Goal: Entertainment & Leisure: Consume media (video, audio)

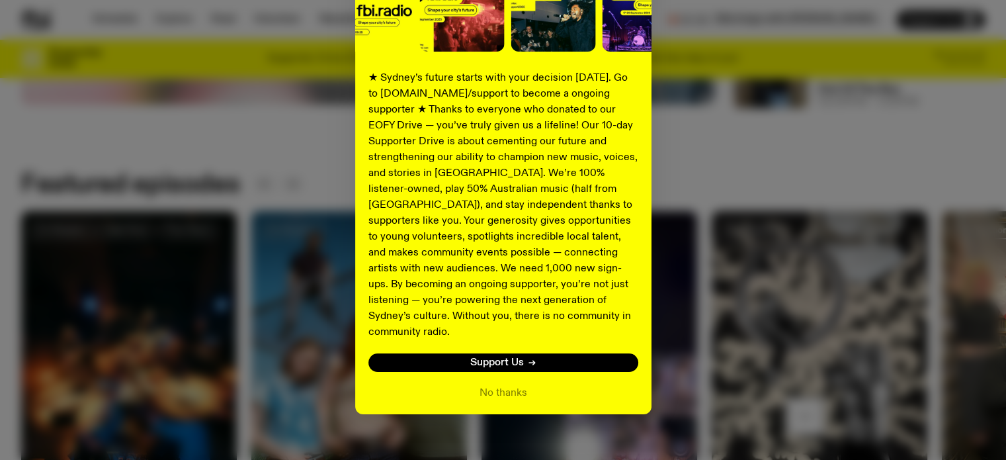
scroll to position [195, 0]
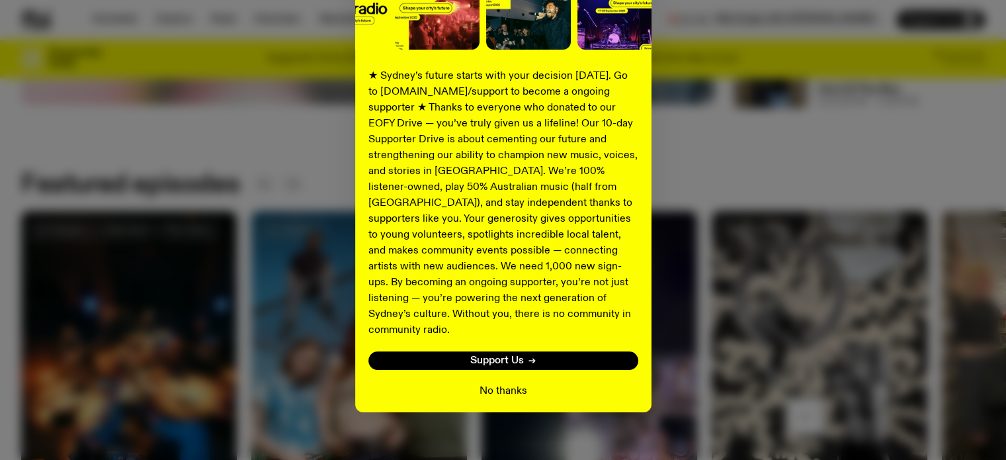
click at [503, 383] on button "No thanks" at bounding box center [504, 391] width 48 height 16
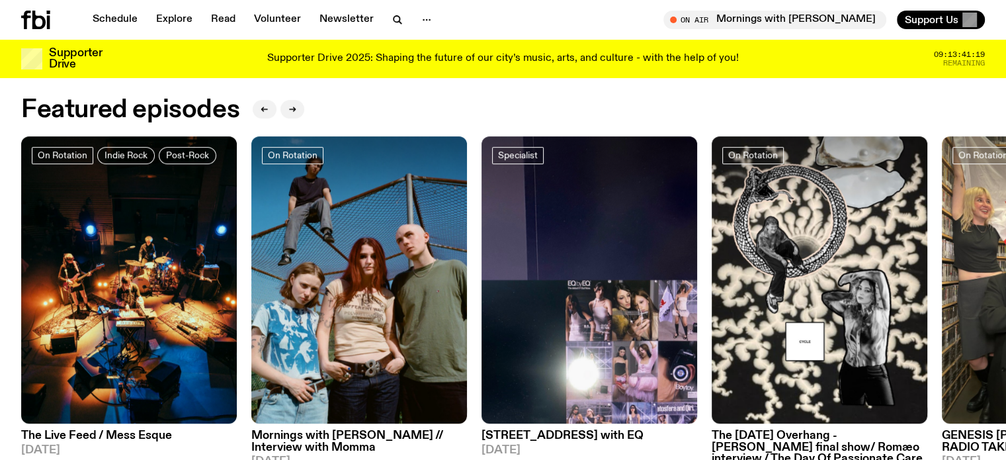
scroll to position [626, 0]
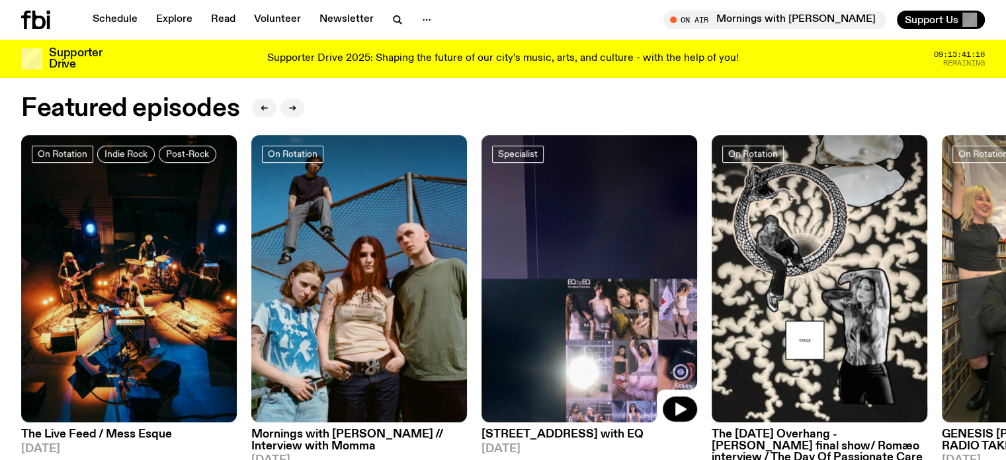
click at [540, 290] on img at bounding box center [590, 279] width 216 height 288
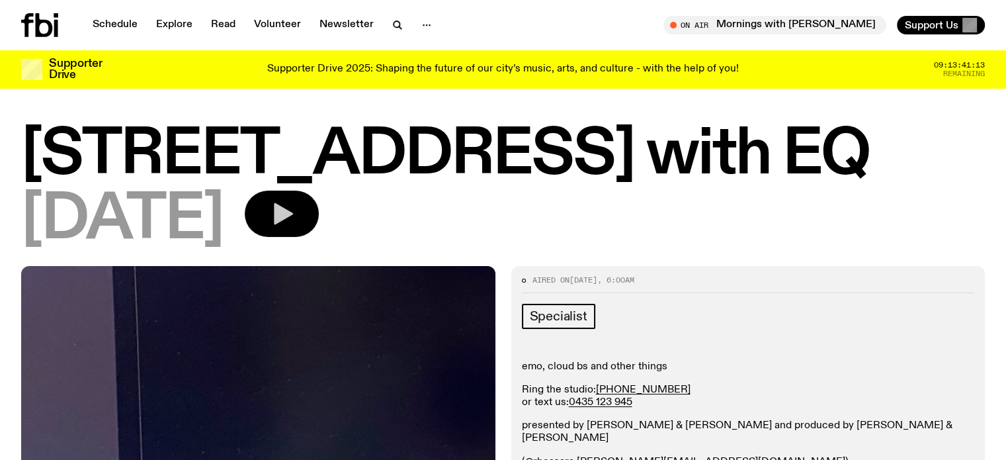
click at [295, 225] on icon "button" at bounding box center [282, 213] width 26 height 26
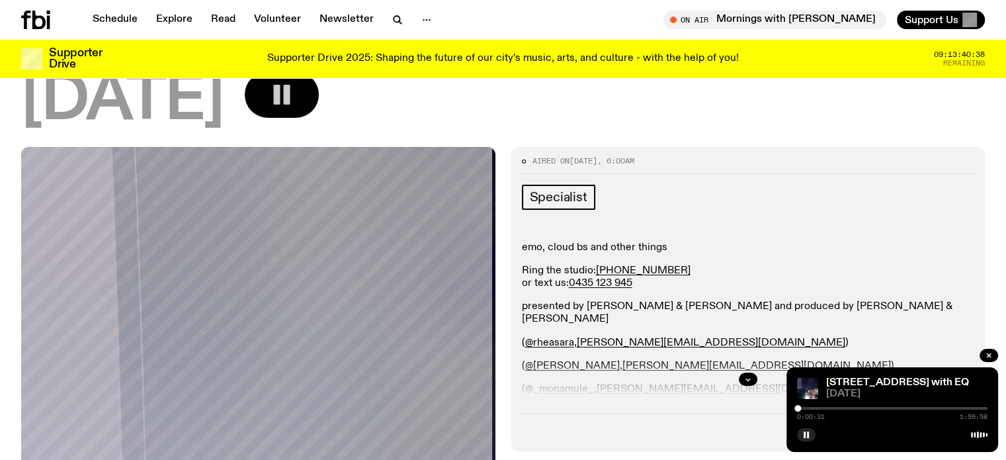
scroll to position [103, 0]
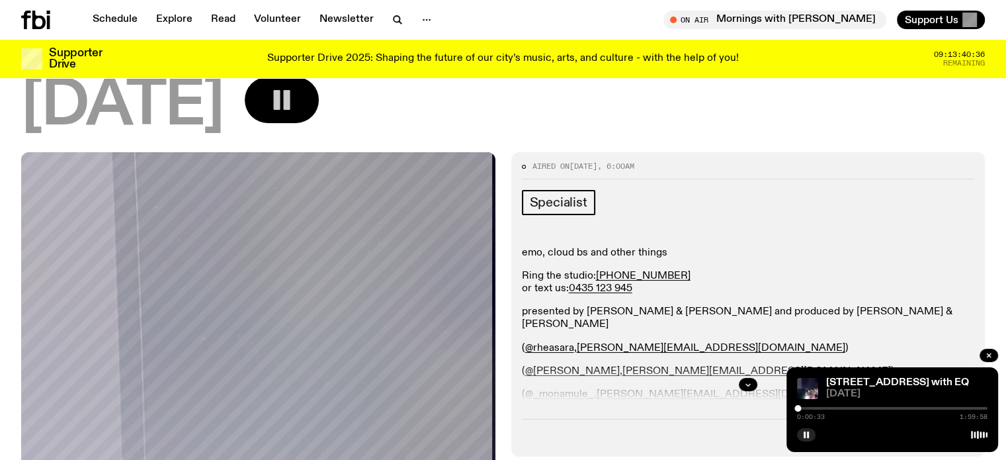
click at [804, 404] on div "0:00:33 1:59:58" at bounding box center [892, 412] width 190 height 16
click at [802, 409] on div "0:00:33 1:59:58" at bounding box center [892, 412] width 190 height 16
click at [802, 406] on div "0:00:34 1:59:58" at bounding box center [892, 412] width 190 height 16
click at [802, 409] on div at bounding box center [892, 408] width 190 height 3
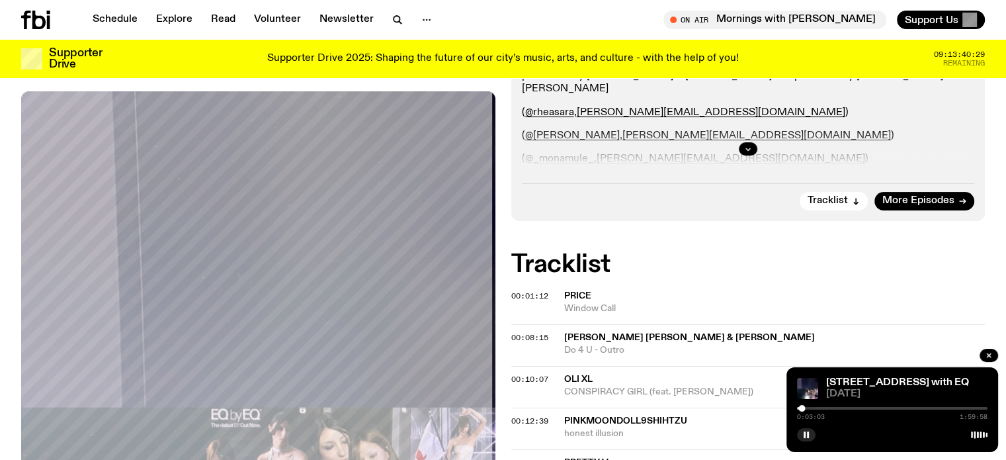
scroll to position [338, 0]
click at [797, 409] on div at bounding box center [797, 408] width 7 height 7
click at [866, 392] on span "[DATE]" at bounding box center [906, 394] width 161 height 10
click at [956, 374] on div "[STREET_ADDRESS] with EQ [DATE] 0:00:08 1:59:58" at bounding box center [892, 409] width 212 height 85
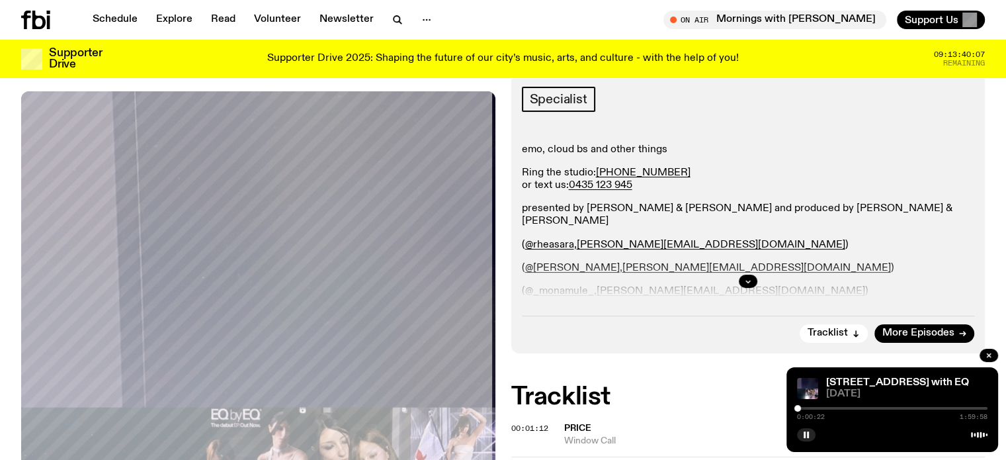
scroll to position [206, 0]
click at [744, 282] on icon "button" at bounding box center [748, 282] width 8 height 8
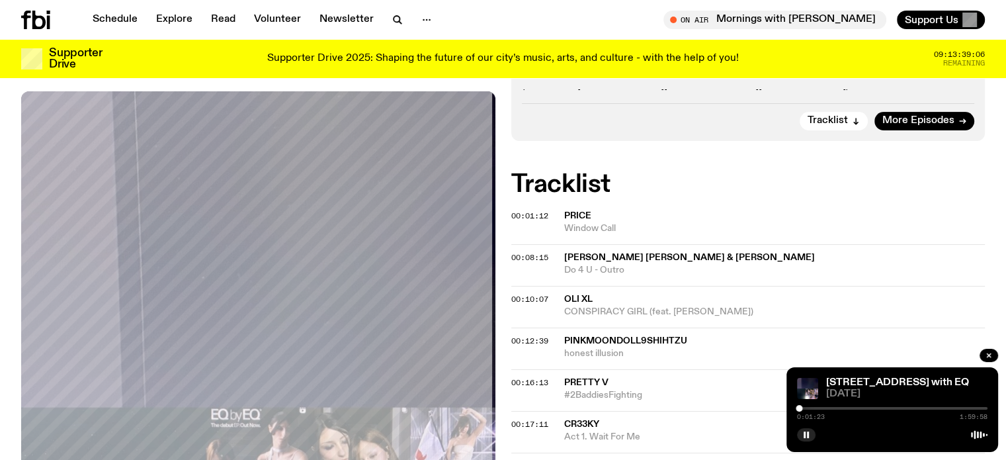
scroll to position [608, 0]
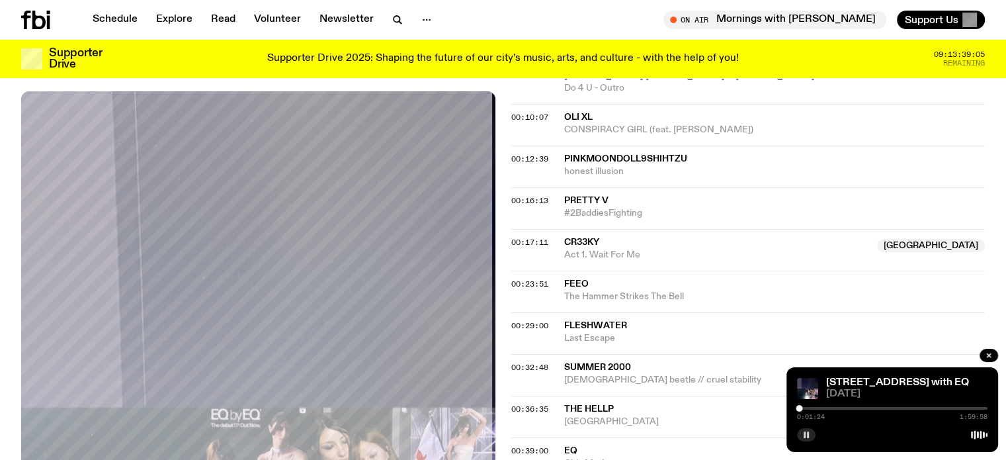
click at [812, 431] on button "button" at bounding box center [806, 434] width 19 height 13
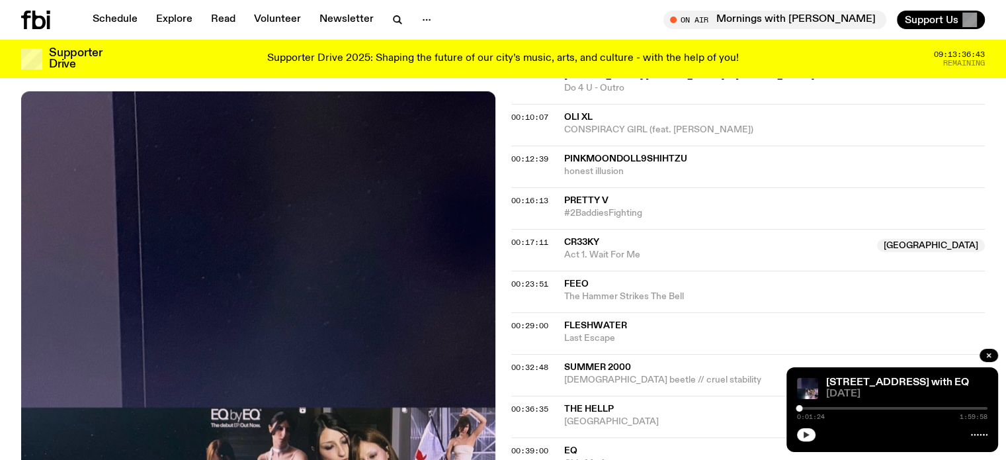
click at [807, 434] on icon "button" at bounding box center [807, 434] width 6 height 7
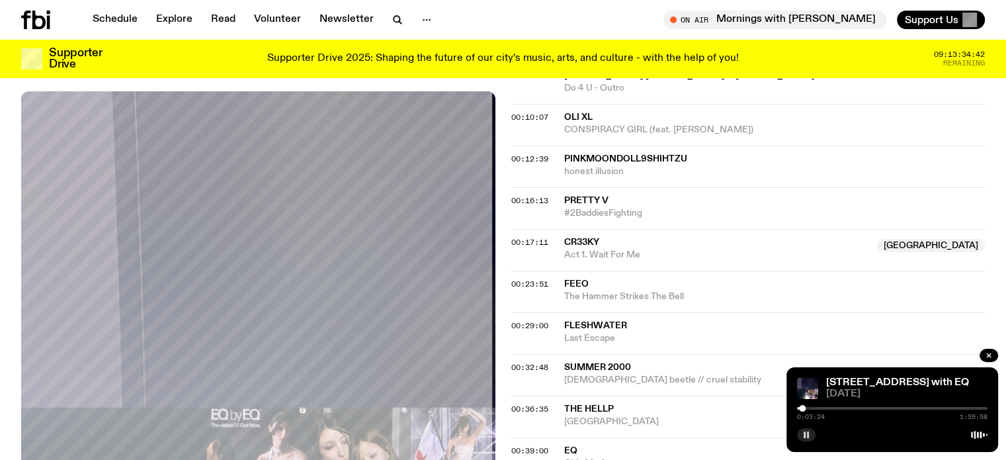
click at [797, 428] on button "button" at bounding box center [806, 434] width 19 height 13
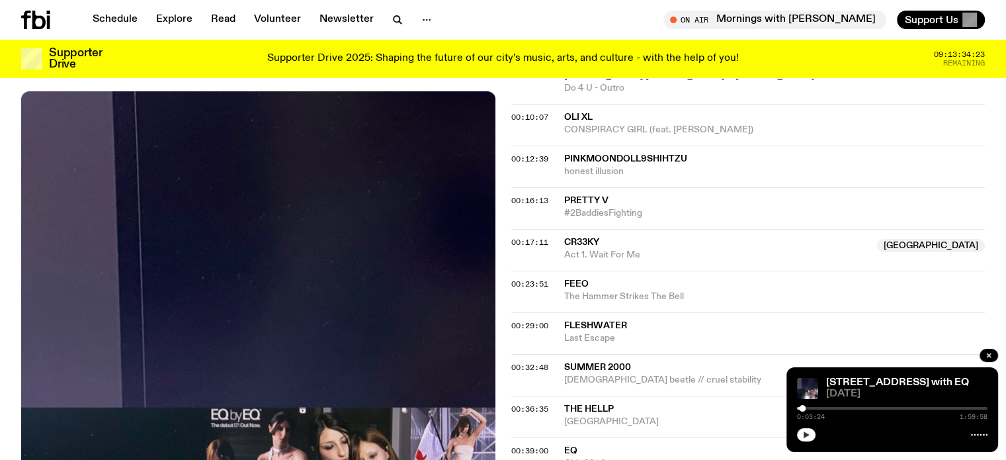
click at [797, 428] on button "button" at bounding box center [806, 434] width 19 height 13
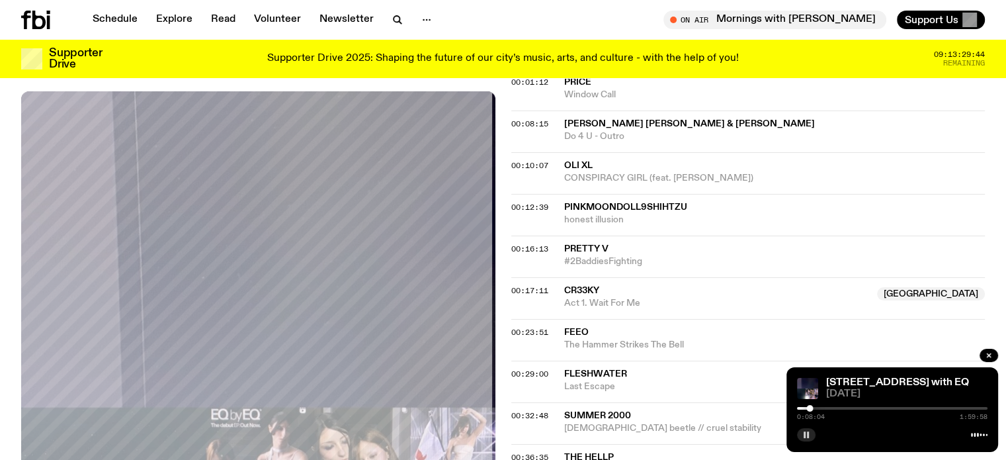
scroll to position [556, 0]
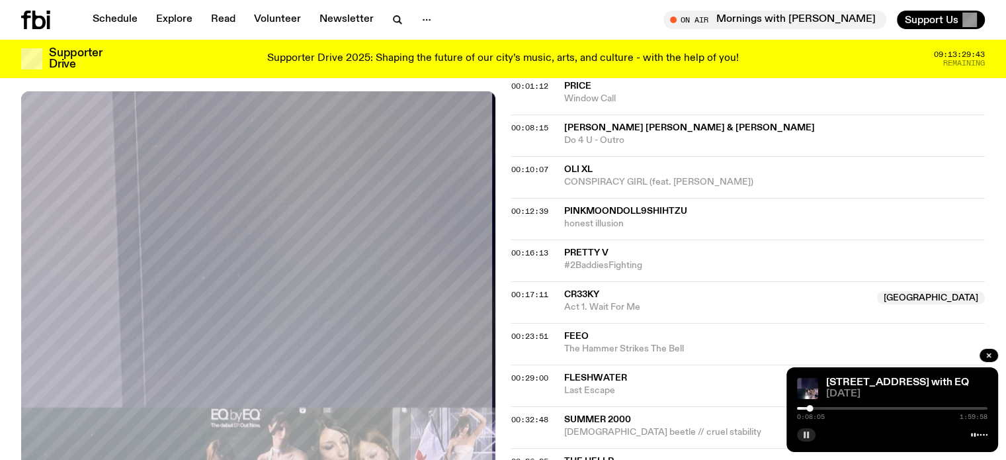
click at [625, 117] on div "00:08:15 [PERSON_NAME] [PERSON_NAME] & [PERSON_NAME] Do 4 U - Outro" at bounding box center [748, 135] width 474 height 42
click at [622, 122] on span "[PERSON_NAME] [PERSON_NAME] & [PERSON_NAME]" at bounding box center [774, 128] width 421 height 13
click at [546, 124] on span "00:08:15" at bounding box center [529, 127] width 37 height 11
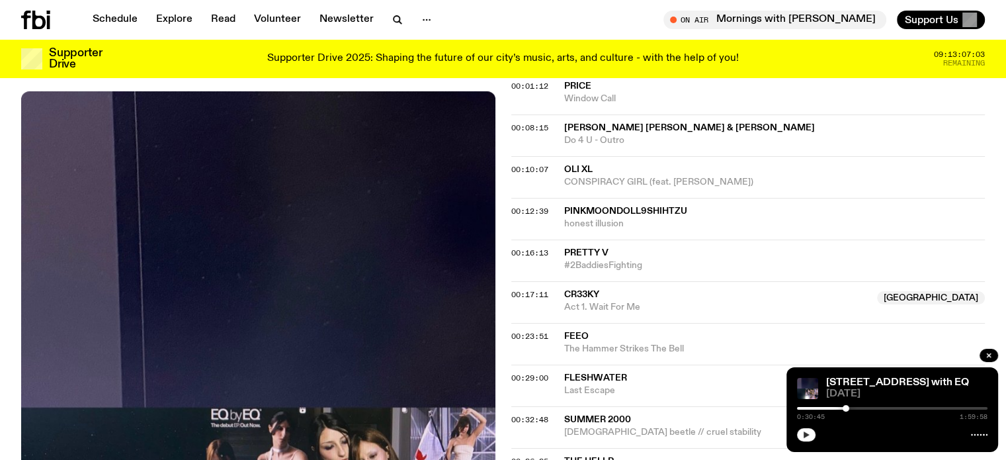
click at [511, 124] on button "00:08:15" at bounding box center [529, 127] width 37 height 7
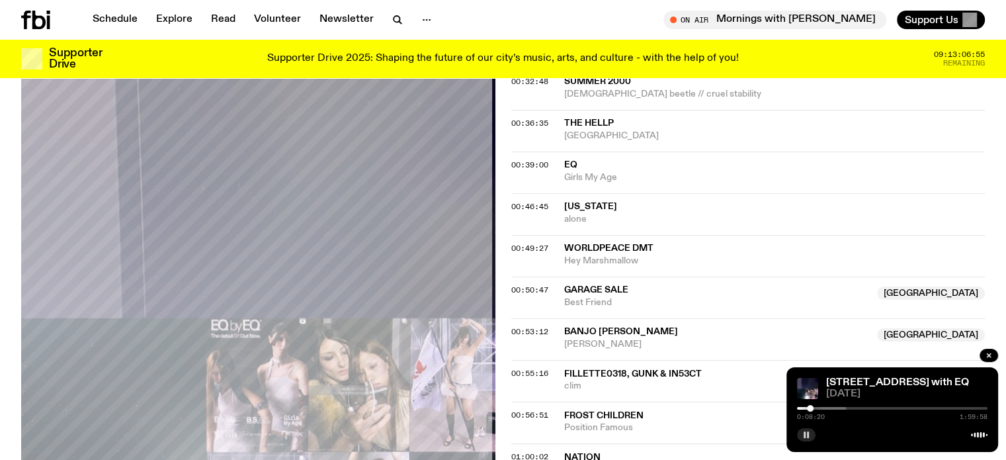
scroll to position [893, 0]
click at [528, 163] on span "00:39:00" at bounding box center [529, 165] width 37 height 11
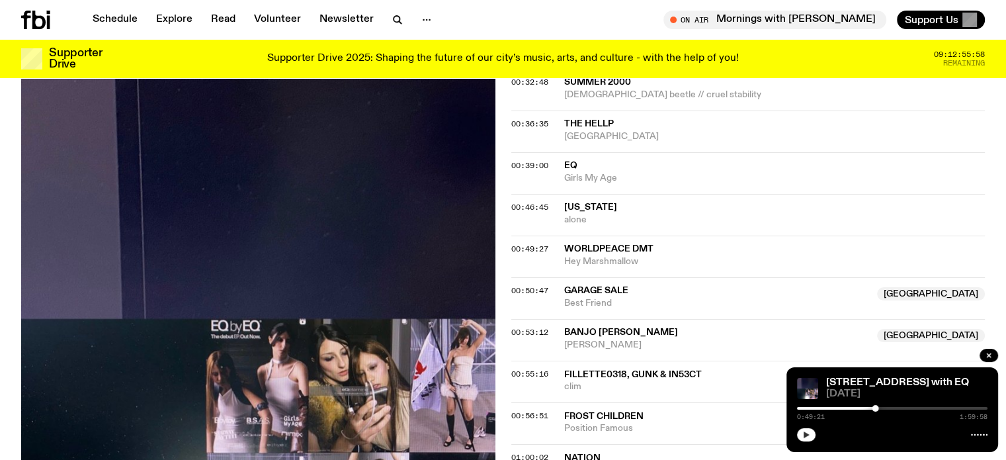
click at [810, 432] on button "button" at bounding box center [806, 434] width 19 height 13
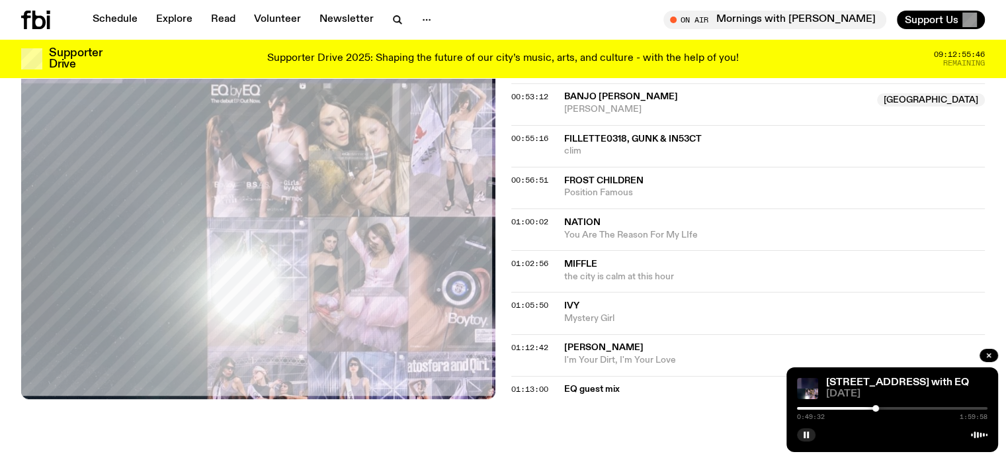
scroll to position [1130, 0]
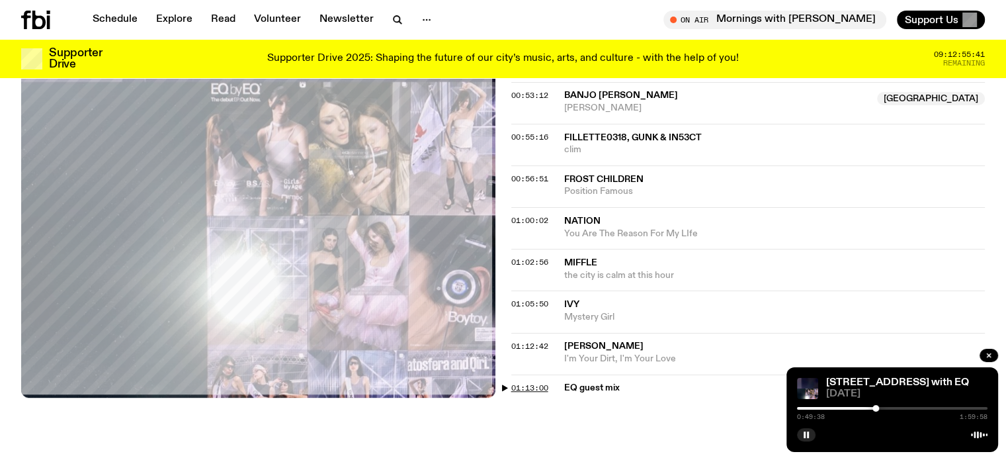
click at [513, 382] on span "01:13:00" at bounding box center [529, 387] width 37 height 11
click at [511, 384] on button "01:13:00" at bounding box center [529, 387] width 37 height 7
click at [808, 435] on rect "button" at bounding box center [808, 434] width 2 height 7
